Goal: Navigation & Orientation: Find specific page/section

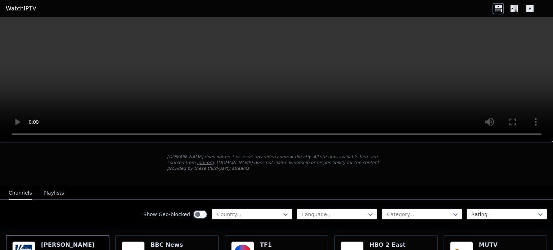
scroll to position [36, 0]
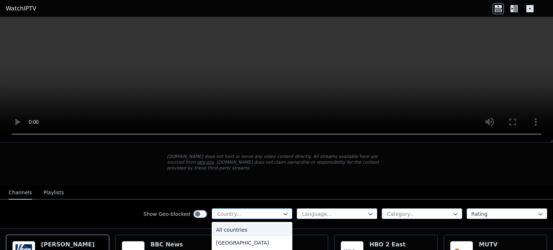
click at [265, 211] on div at bounding box center [249, 214] width 66 height 7
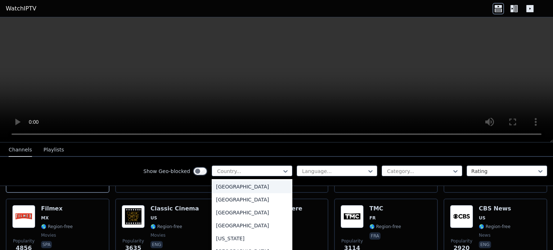
scroll to position [900, 0]
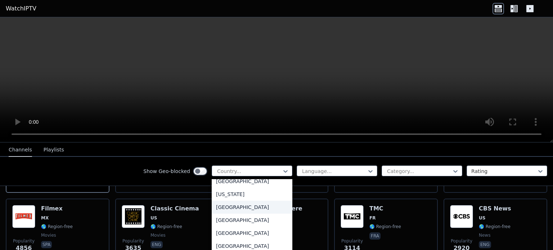
click at [246, 214] on div "[GEOGRAPHIC_DATA]" at bounding box center [252, 207] width 81 height 13
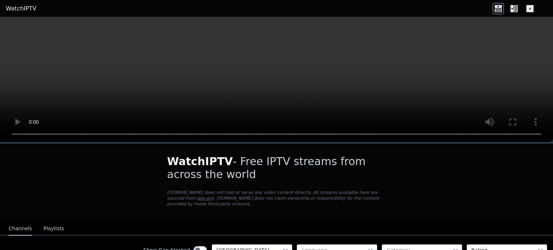
scroll to position [36, 0]
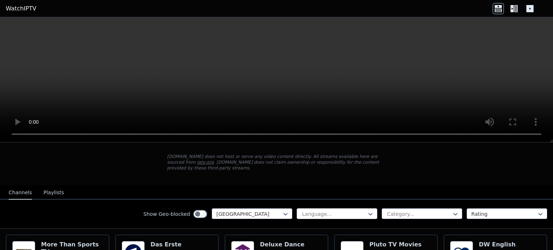
click at [323, 211] on div at bounding box center [334, 214] width 66 height 7
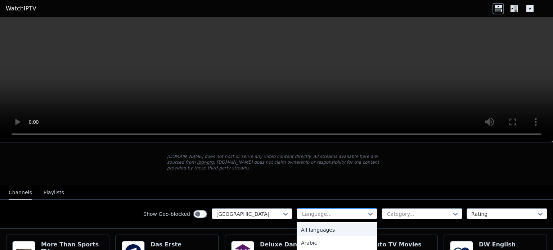
click at [323, 211] on div at bounding box center [334, 214] width 66 height 7
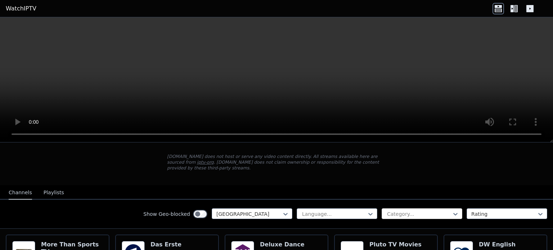
click at [396, 211] on div at bounding box center [419, 214] width 66 height 7
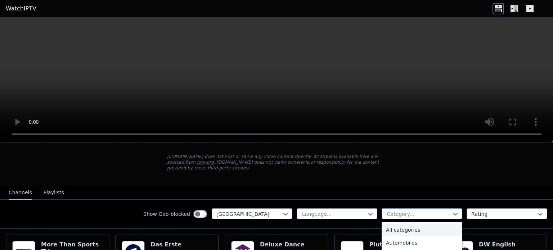
click at [396, 211] on div at bounding box center [419, 214] width 66 height 7
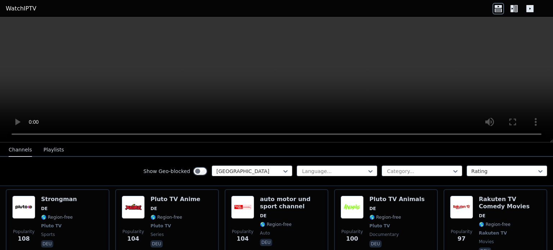
scroll to position [504, 0]
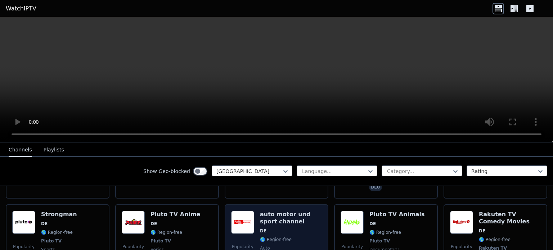
click at [243, 219] on img at bounding box center [242, 222] width 23 height 23
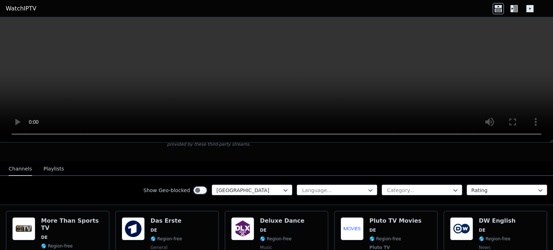
scroll to position [0, 0]
